Goal: Information Seeking & Learning: Learn about a topic

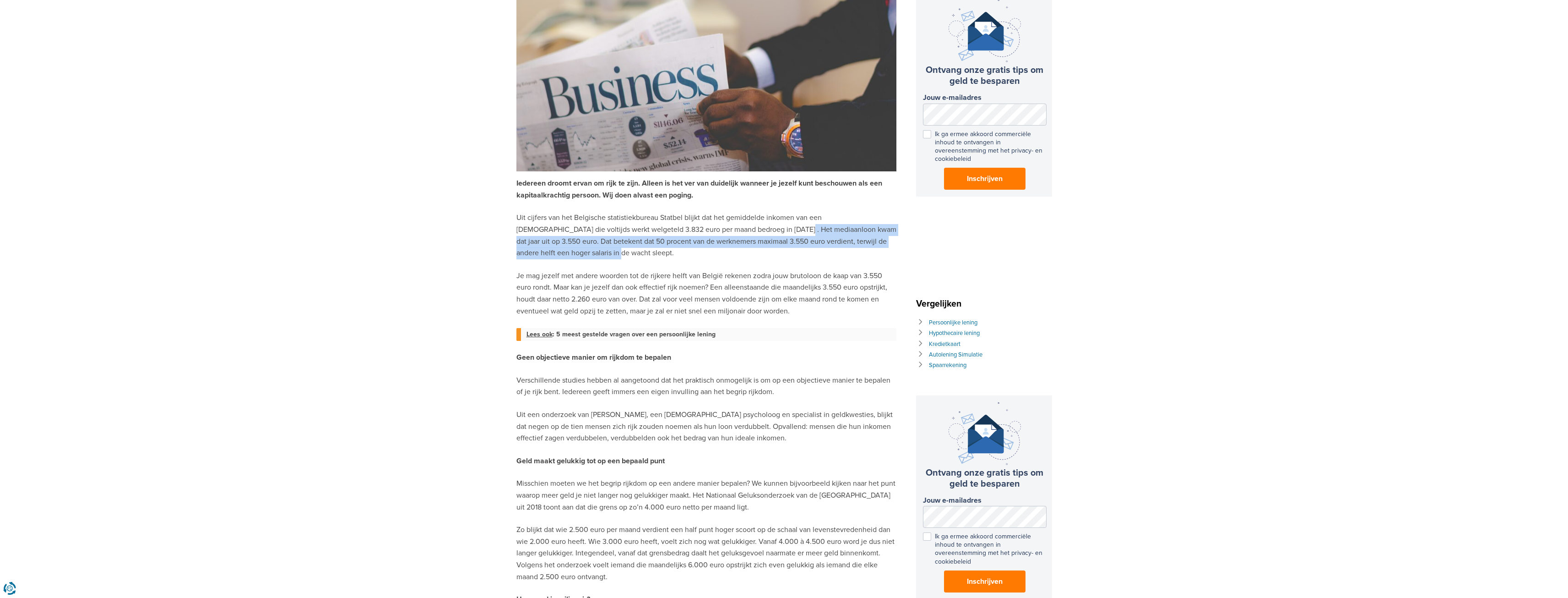
drag, startPoint x: 729, startPoint y: 225, endPoint x: 781, endPoint y: 272, distance: 70.1
click at [837, 254] on p "Uit cijfers van het Belgische statistiekbureau Statbel blijkt dat het gemiddeld…" at bounding box center [706, 235] width 380 height 47
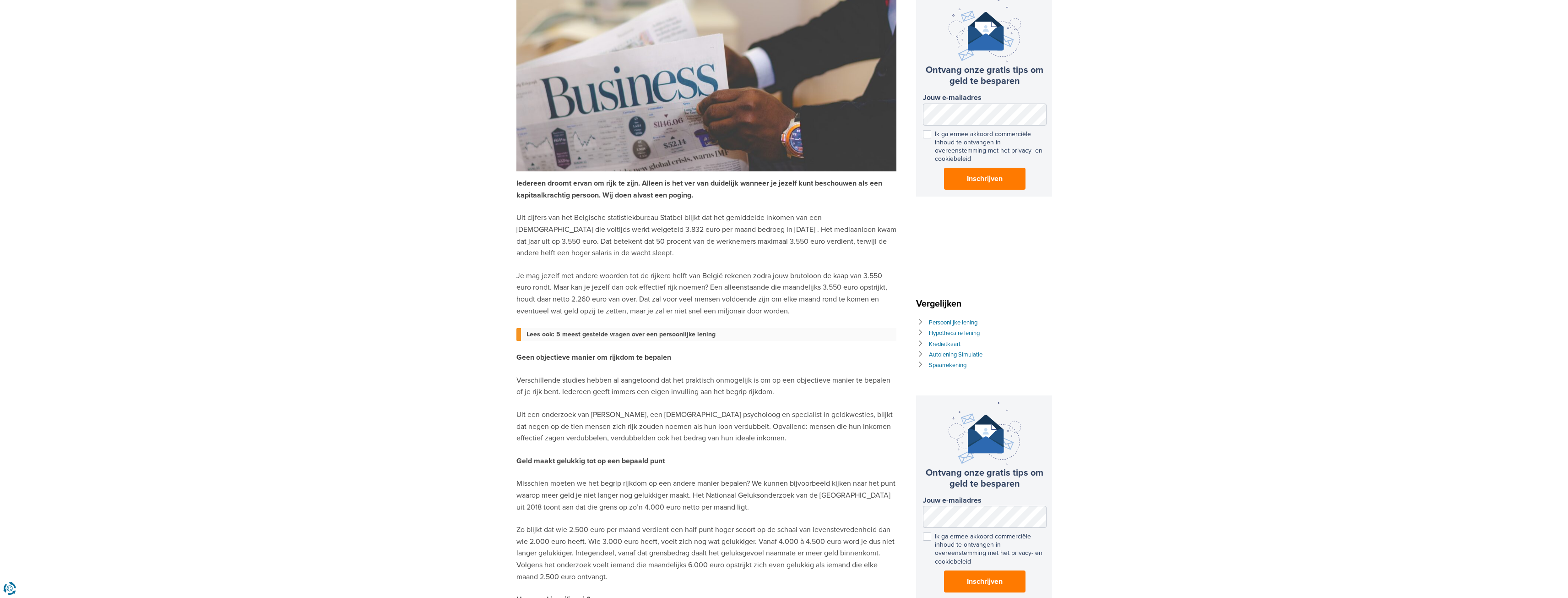
click at [747, 277] on p "Je mag jezelf met andere woorden tot de rijkere helft van België rekenen zodra …" at bounding box center [706, 294] width 380 height 47
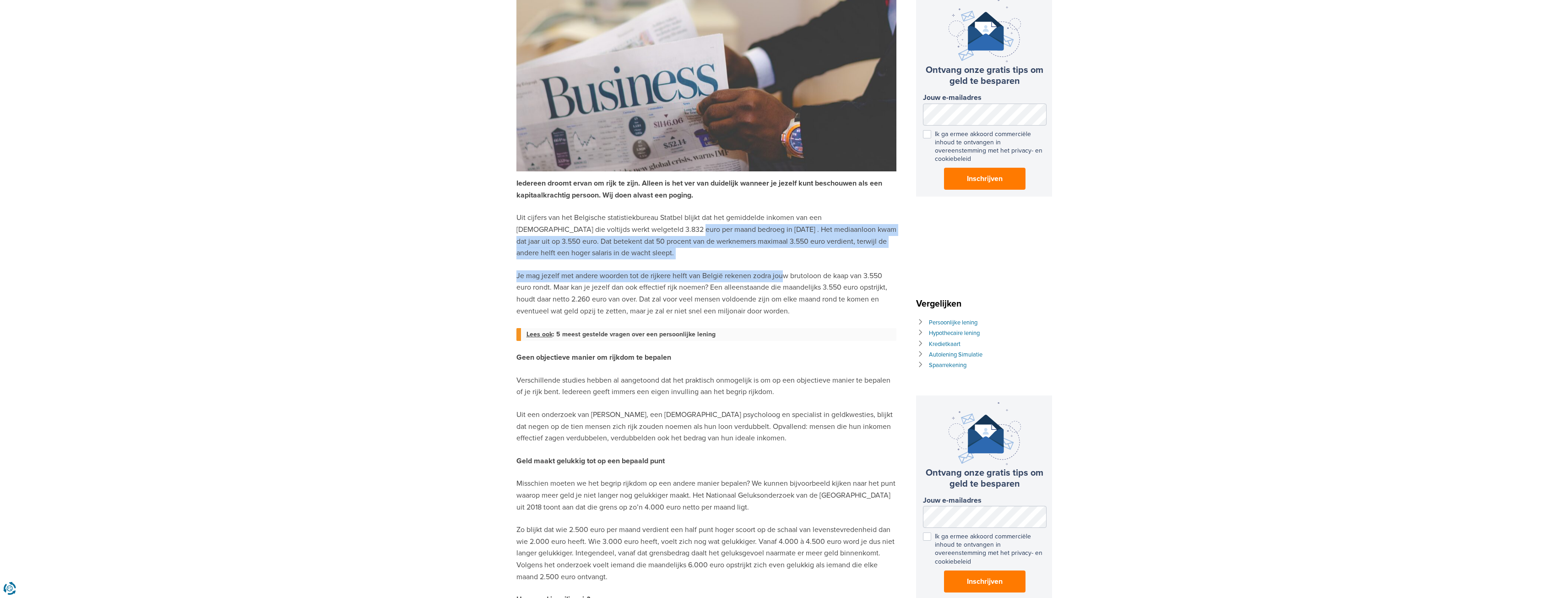
drag, startPoint x: 620, startPoint y: 233, endPoint x: 754, endPoint y: 273, distance: 139.8
click at [780, 261] on div "Iedereen droomt ervan om rijk te zijn. Alleen is het ver van duidelijk wanneer …" at bounding box center [706, 453] width 380 height 1067
click at [725, 275] on p "Je mag jezelf met andere woorden tot de rijkere helft van België rekenen zodra …" at bounding box center [706, 294] width 380 height 47
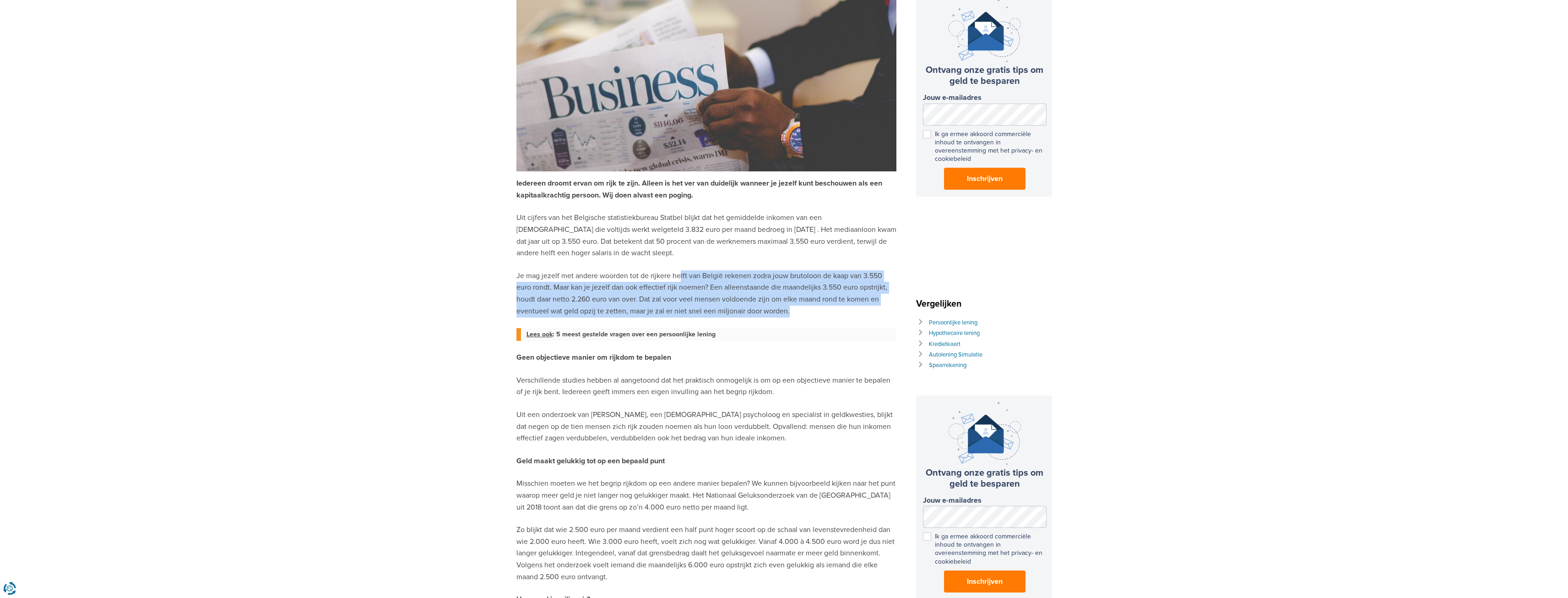
drag, startPoint x: 681, startPoint y: 280, endPoint x: 850, endPoint y: 313, distance: 172.2
click at [850, 313] on p "Je mag jezelf met andere woorden tot de rijkere helft van België rekenen zodra …" at bounding box center [706, 294] width 380 height 47
click at [700, 283] on p "Je mag jezelf met andere woorden tot de rijkere helft van België rekenen zodra …" at bounding box center [706, 294] width 380 height 47
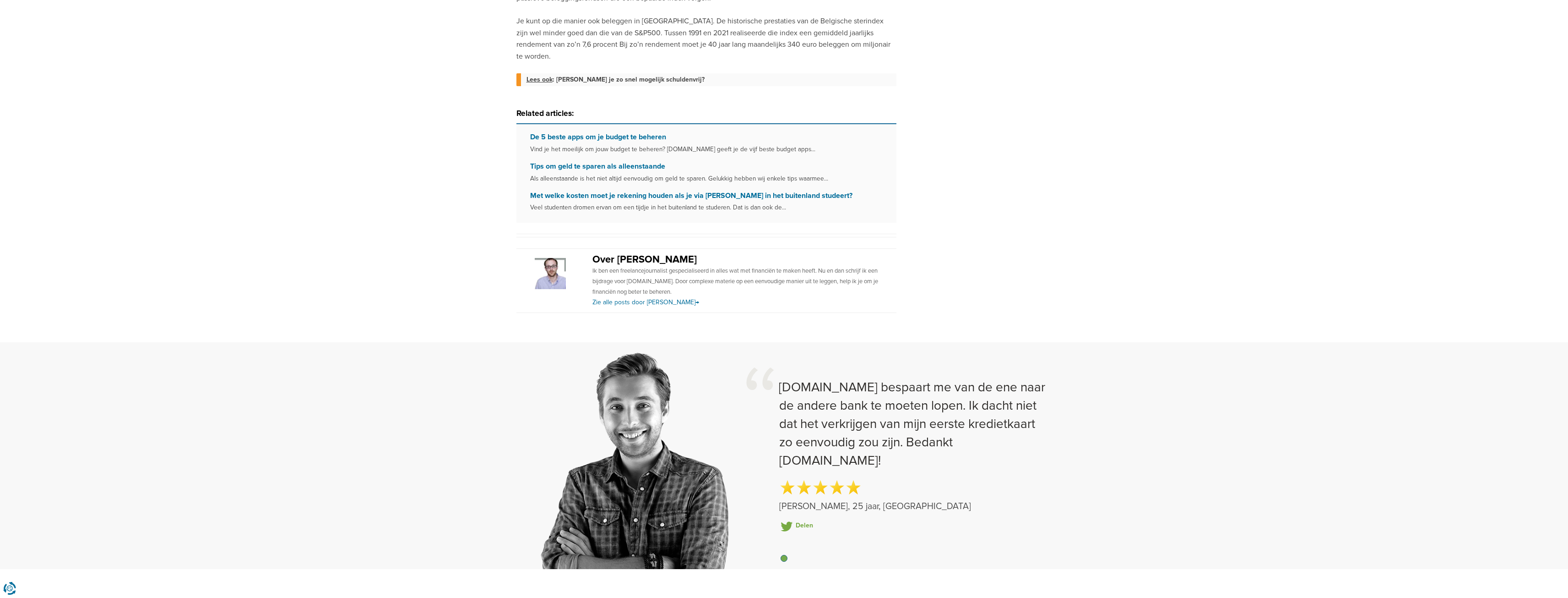
scroll to position [764, 0]
